Goal: Transaction & Acquisition: Purchase product/service

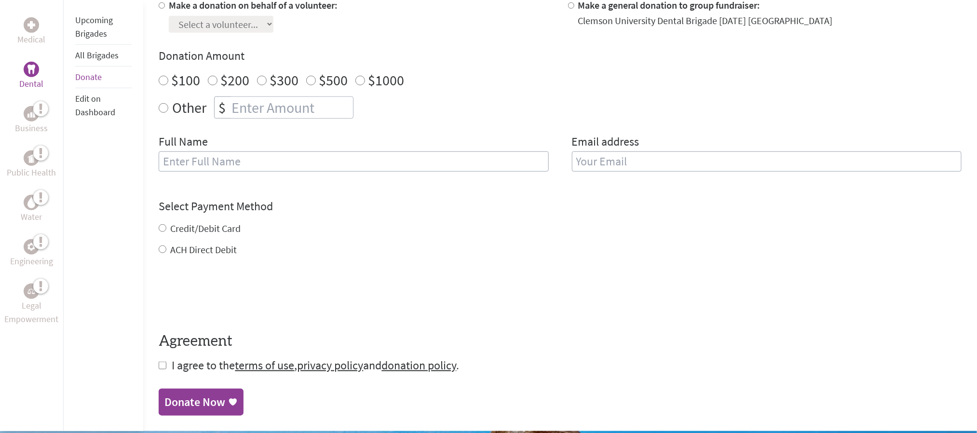
scroll to position [304, 0]
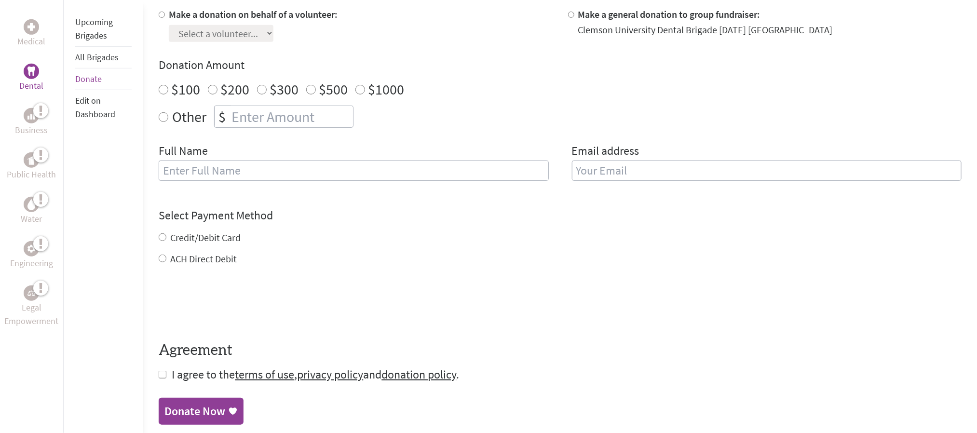
click at [582, 15] on label "Make a general donation to group fundraiser:" at bounding box center [669, 14] width 182 height 12
click at [575, 15] on input "Make a general donation to group fundraiser:" at bounding box center [571, 15] width 6 height 6
radio input "true"
click at [291, 121] on input "number" at bounding box center [292, 116] width 124 height 21
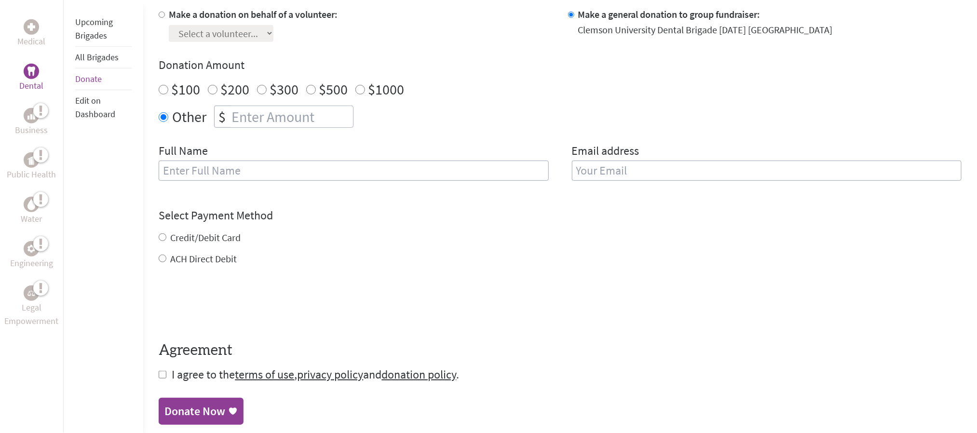
click at [192, 90] on label "$100" at bounding box center [185, 89] width 29 height 18
click at [168, 90] on input "$100" at bounding box center [164, 90] width 10 height 10
radio input "true"
click at [251, 167] on input "text" at bounding box center [354, 171] width 390 height 20
click at [459, 223] on h4 "Select Payment Method" at bounding box center [560, 215] width 803 height 15
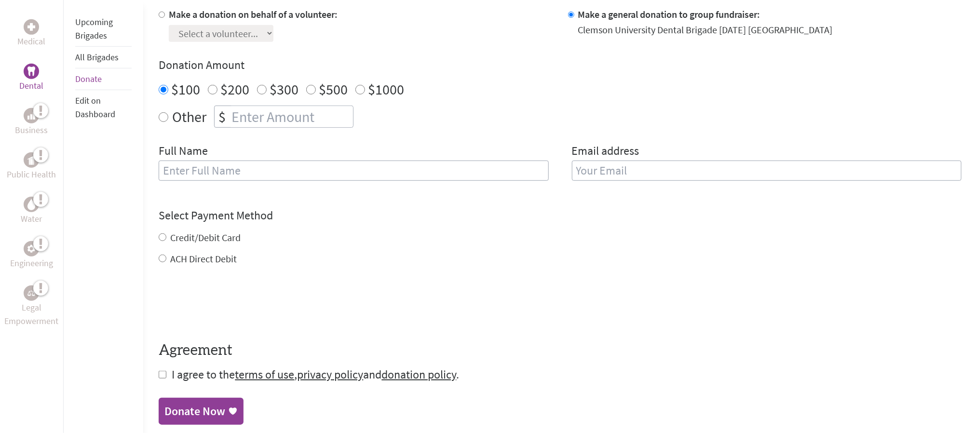
click at [219, 241] on label "Credit/Debit Card" at bounding box center [205, 238] width 70 height 12
click at [166, 241] on input "Credit/Debit Card" at bounding box center [163, 237] width 8 height 8
radio input "true"
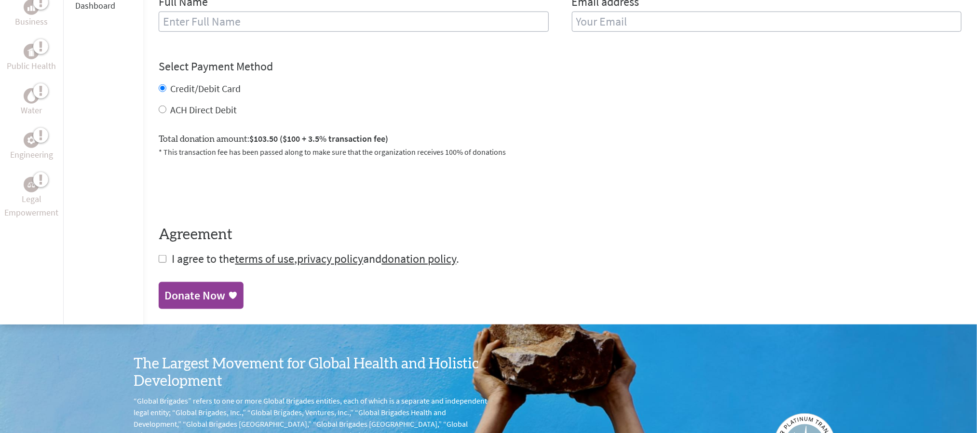
scroll to position [456, 0]
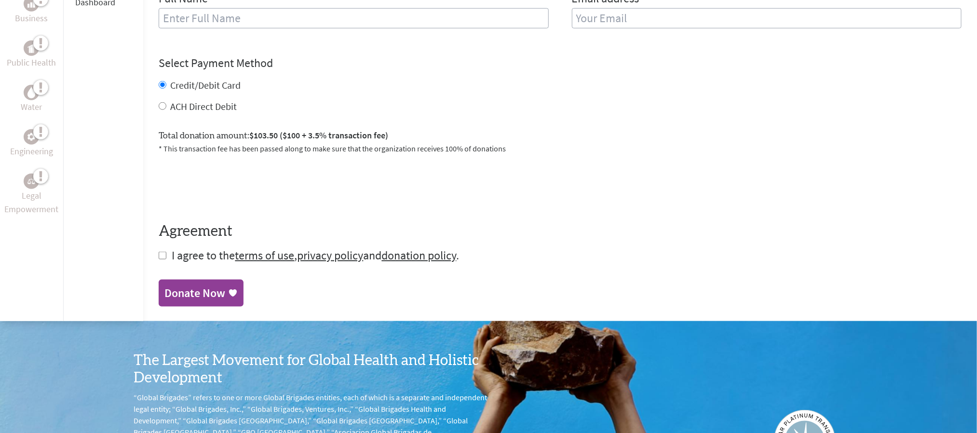
click at [213, 291] on div "Donate Now" at bounding box center [195, 293] width 61 height 15
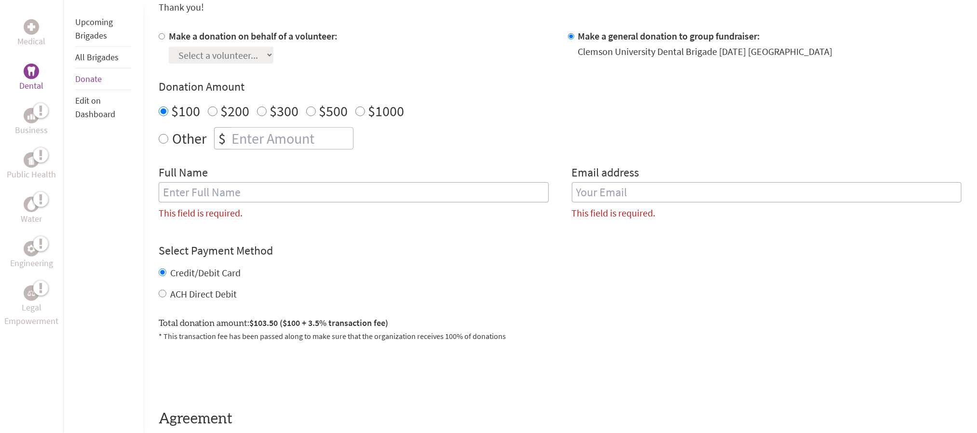
scroll to position [287, 0]
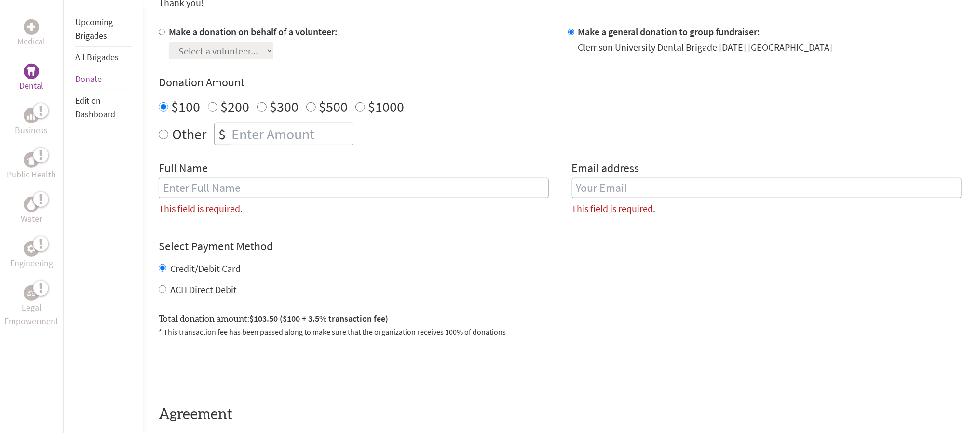
click at [207, 289] on label "ACH Direct Debit" at bounding box center [203, 290] width 67 height 12
click at [166, 289] on input "ACH Direct Debit" at bounding box center [163, 290] width 8 height 8
radio input "true"
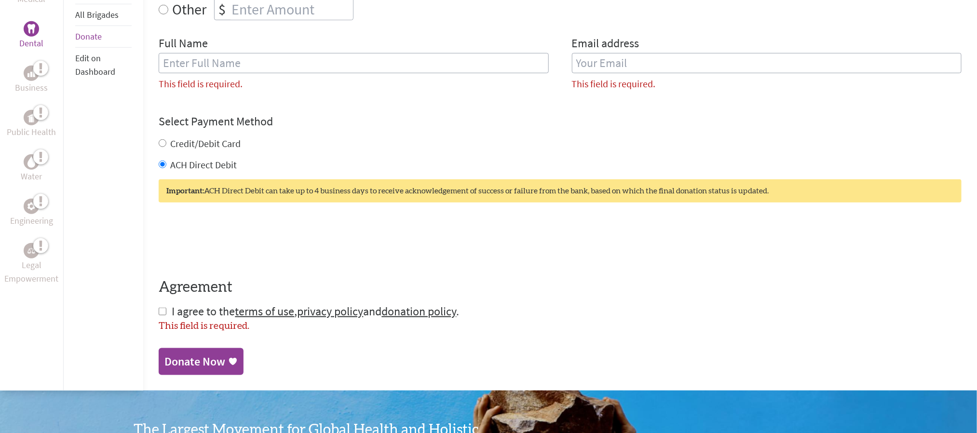
scroll to position [346, 0]
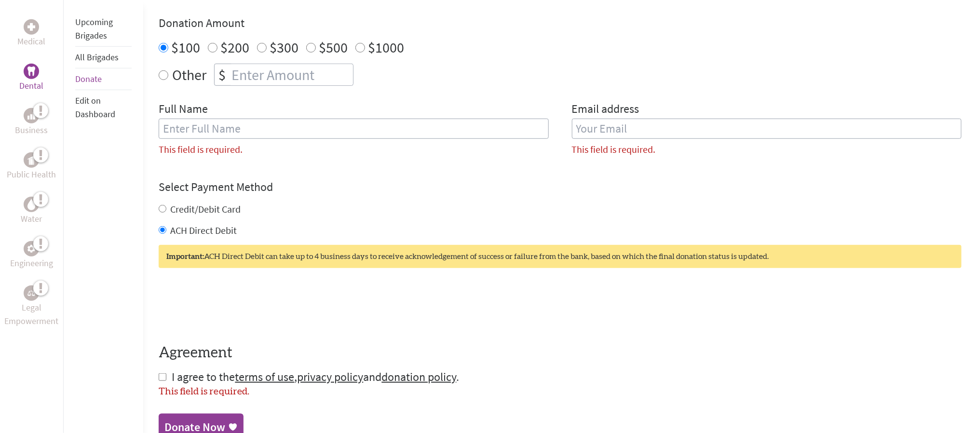
click at [414, 129] on input "text" at bounding box center [354, 129] width 390 height 20
type input "E"
type input "Rosibella"
click at [582, 135] on input "email" at bounding box center [767, 129] width 390 height 20
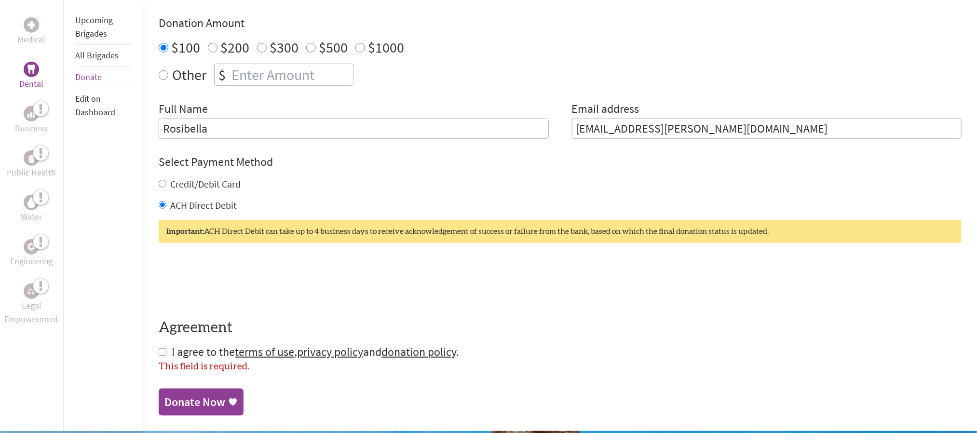
type input "[EMAIL_ADDRESS][PERSON_NAME][DOMAIN_NAME]"
click at [159, 352] on input "checkbox" at bounding box center [163, 352] width 8 height 8
checkbox input "true"
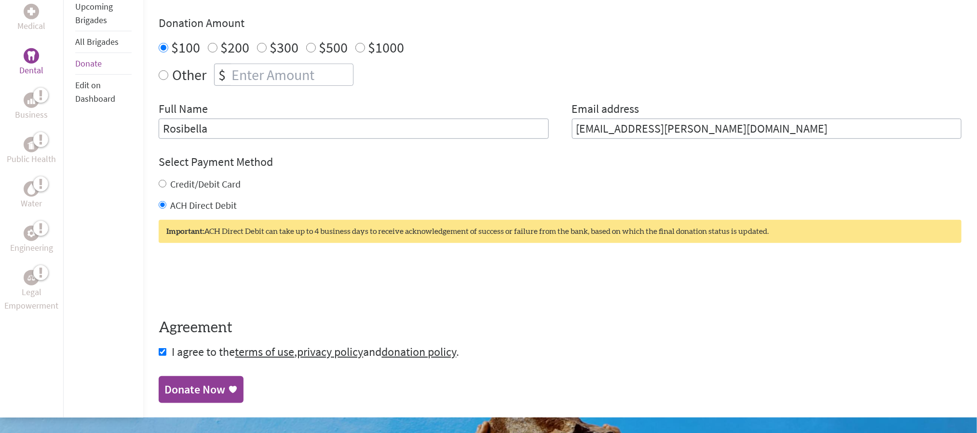
click at [216, 394] on div "Donate Now" at bounding box center [195, 389] width 61 height 15
